Goal: Task Accomplishment & Management: Complete application form

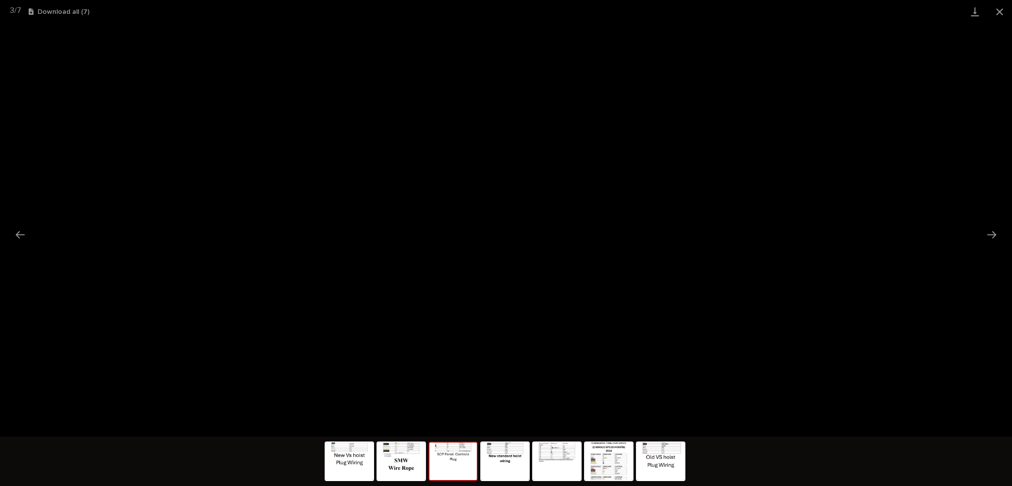
scroll to position [160, 0]
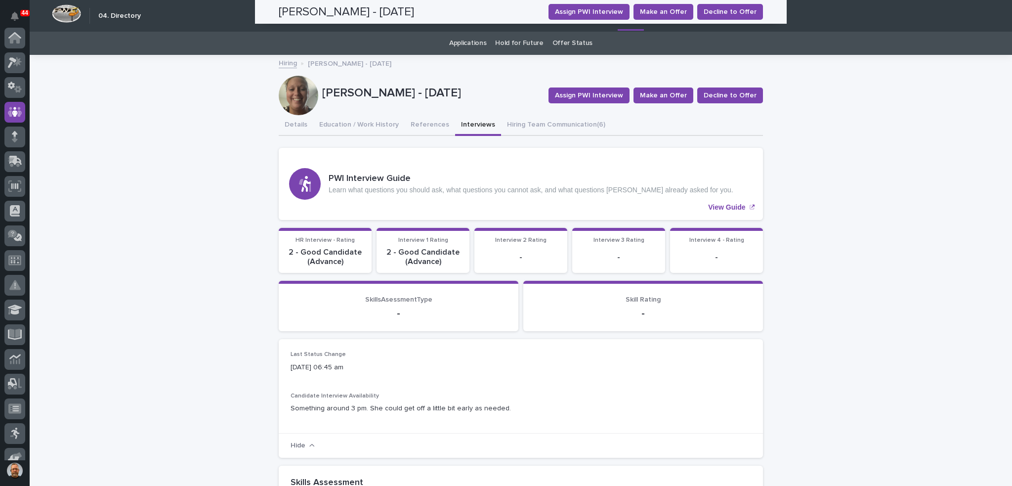
scroll to position [74, 0]
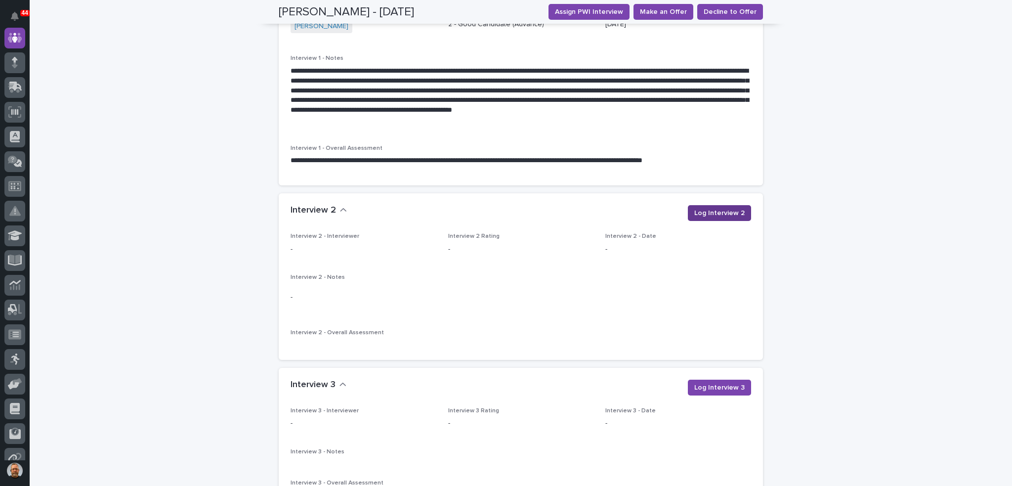
click at [712, 213] on span "Log Interview 2" at bounding box center [719, 213] width 50 height 10
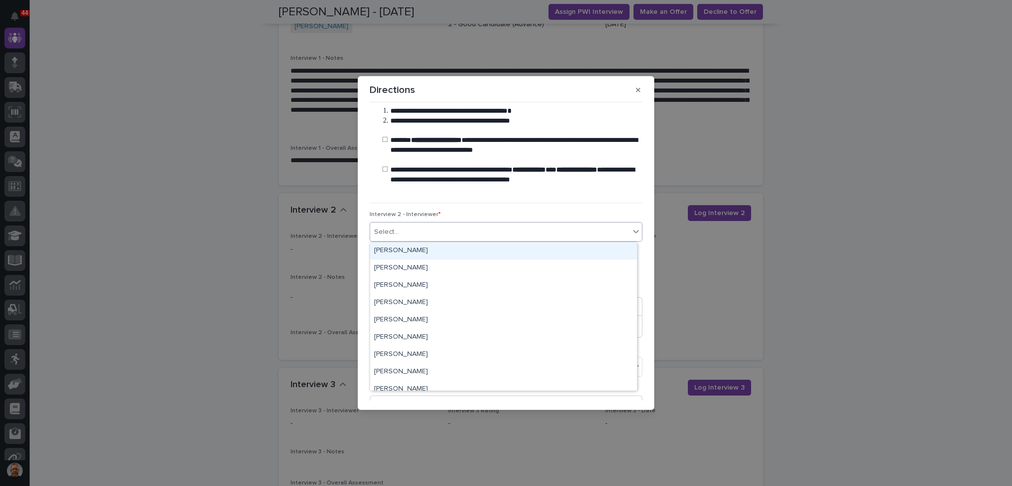
click at [631, 231] on icon at bounding box center [636, 231] width 10 height 10
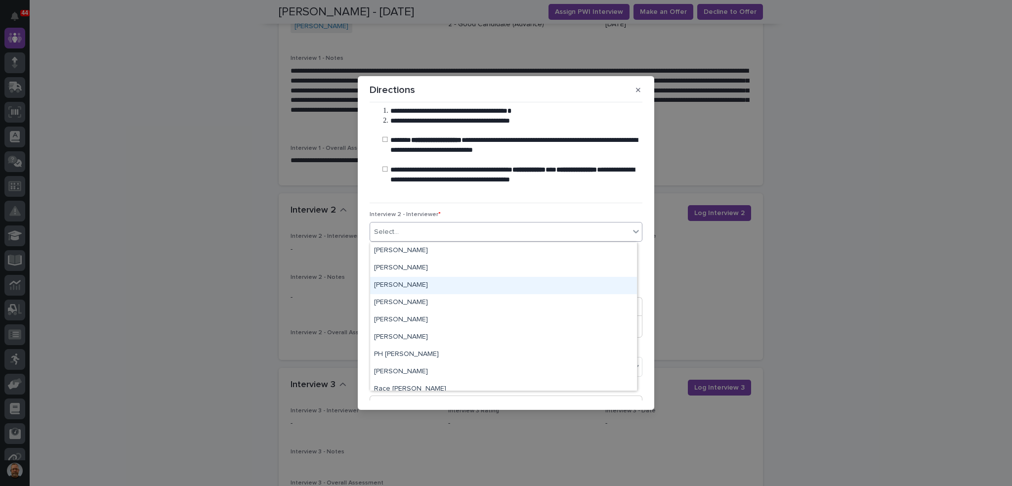
click at [420, 281] on div "Pat Kelley" at bounding box center [503, 285] width 267 height 17
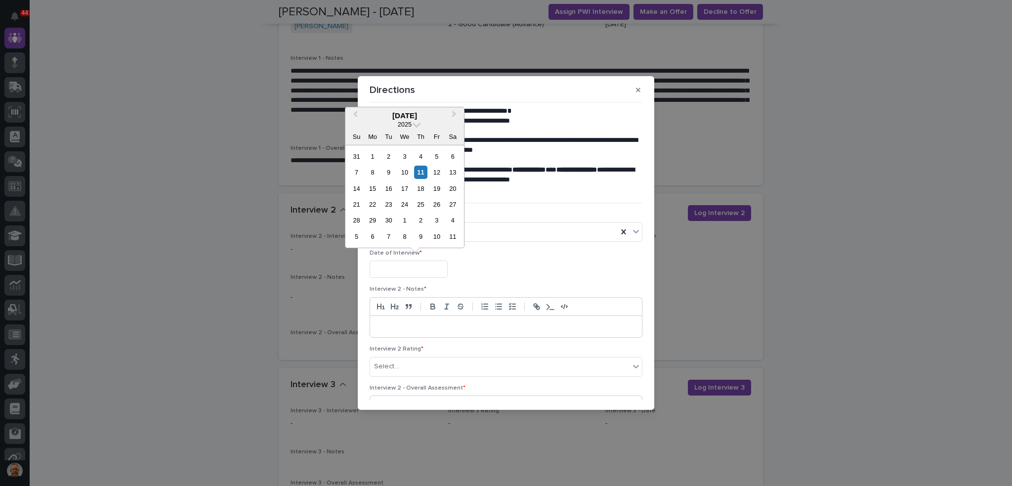
click at [431, 268] on input "text" at bounding box center [409, 268] width 78 height 17
click at [403, 156] on div "3" at bounding box center [404, 156] width 13 height 13
type input "**********"
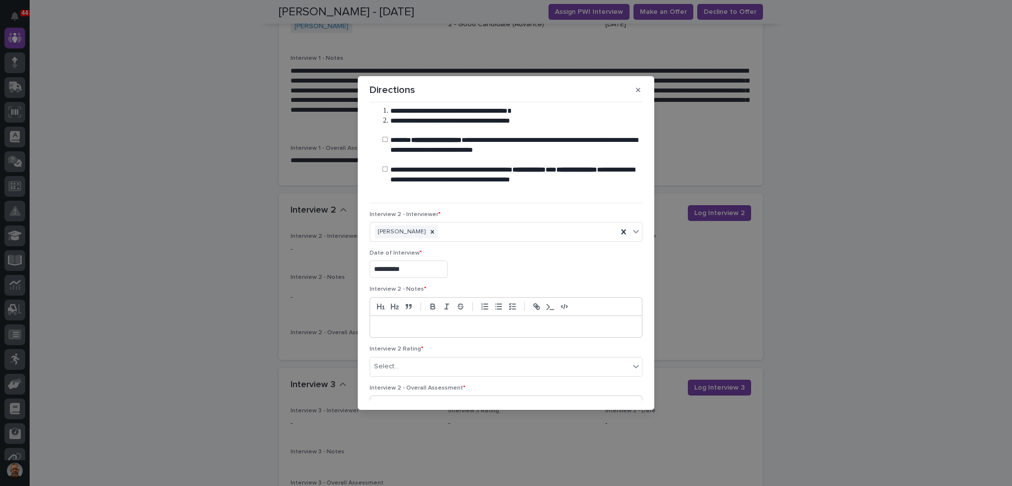
click at [389, 322] on p at bounding box center [506, 327] width 257 height 10
